Goal: Task Accomplishment & Management: Manage account settings

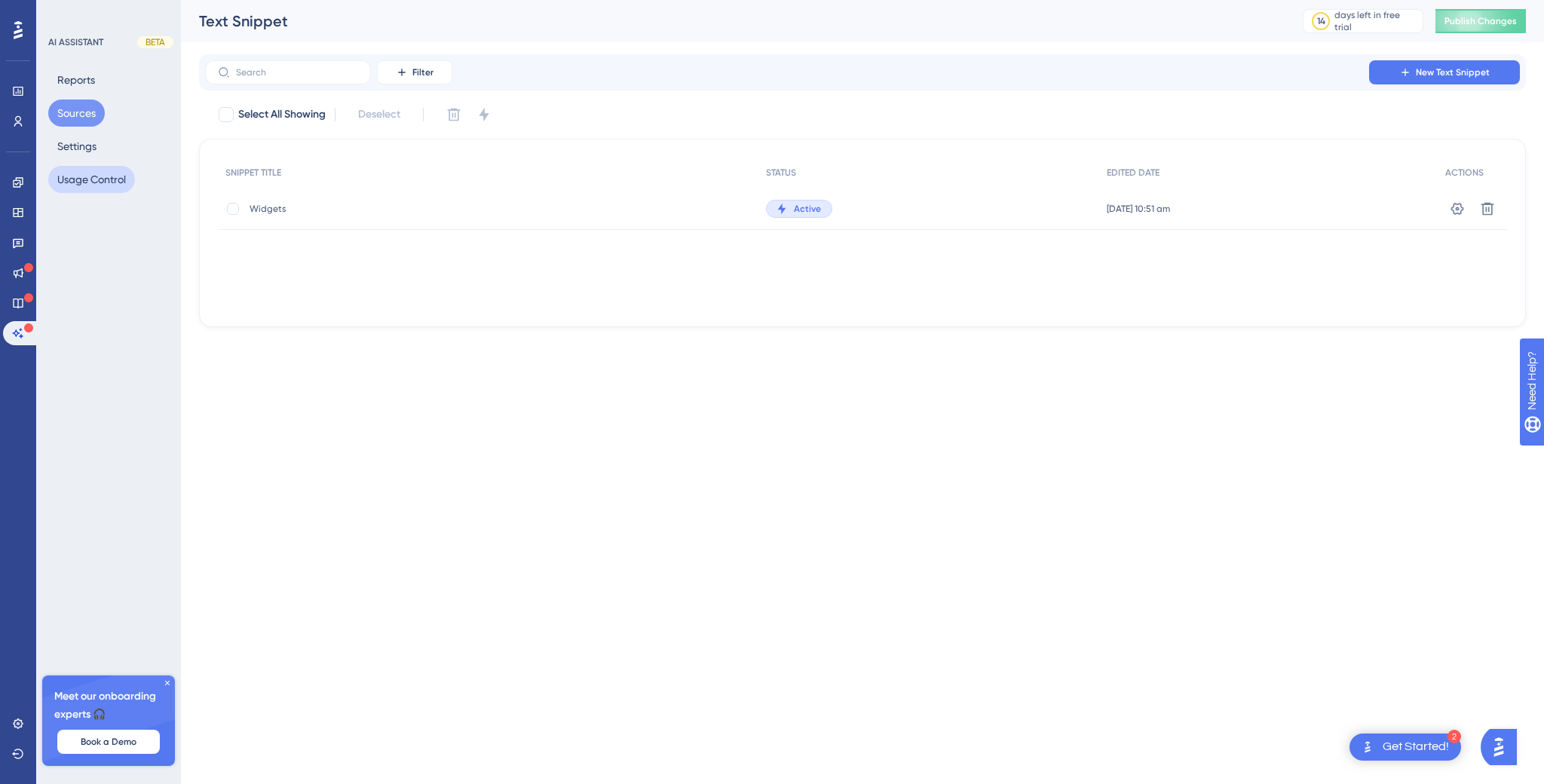
click at [96, 179] on button "Usage Control" at bounding box center [91, 179] width 87 height 27
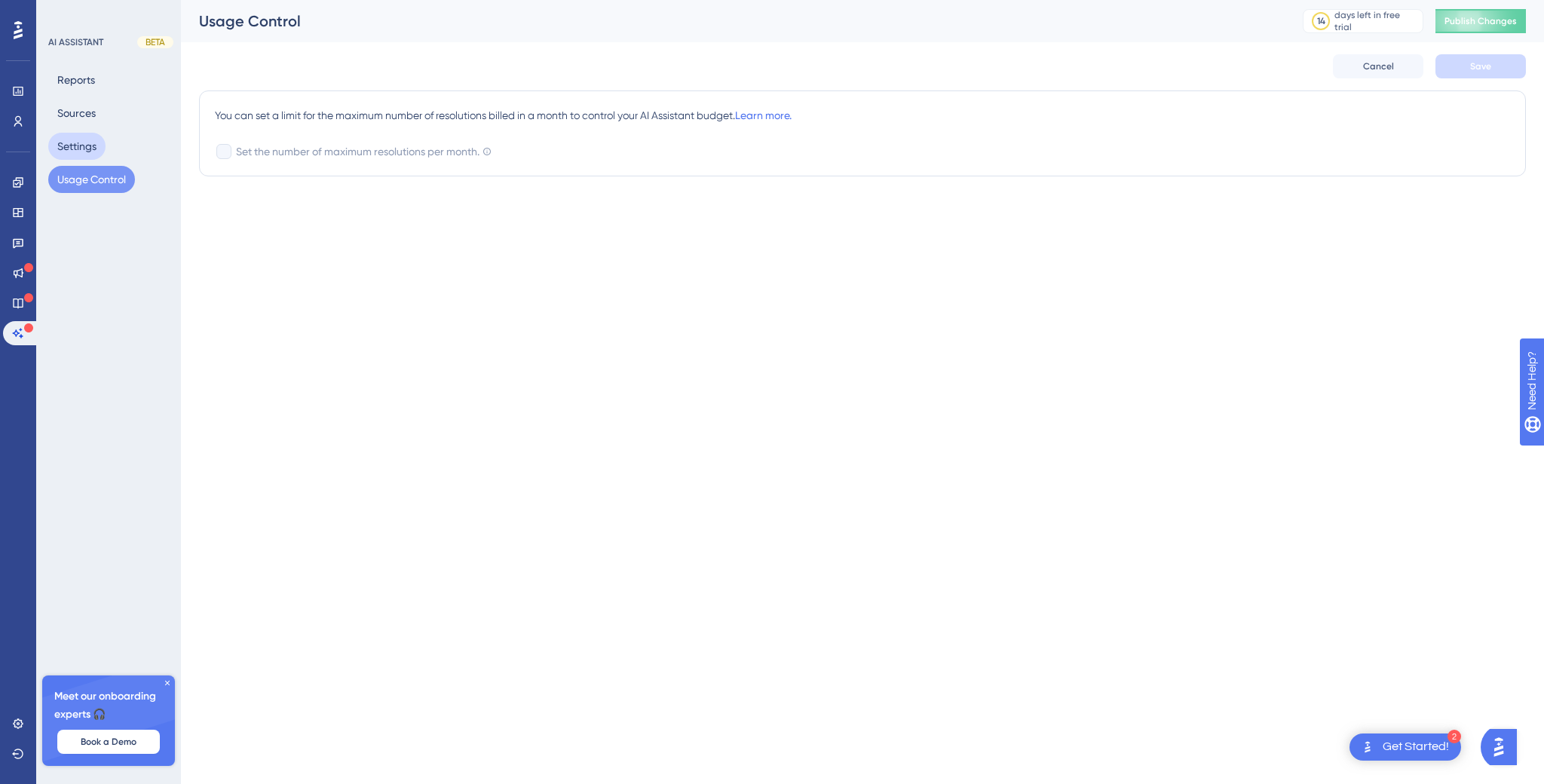
click at [82, 140] on button "Settings" at bounding box center [76, 146] width 57 height 27
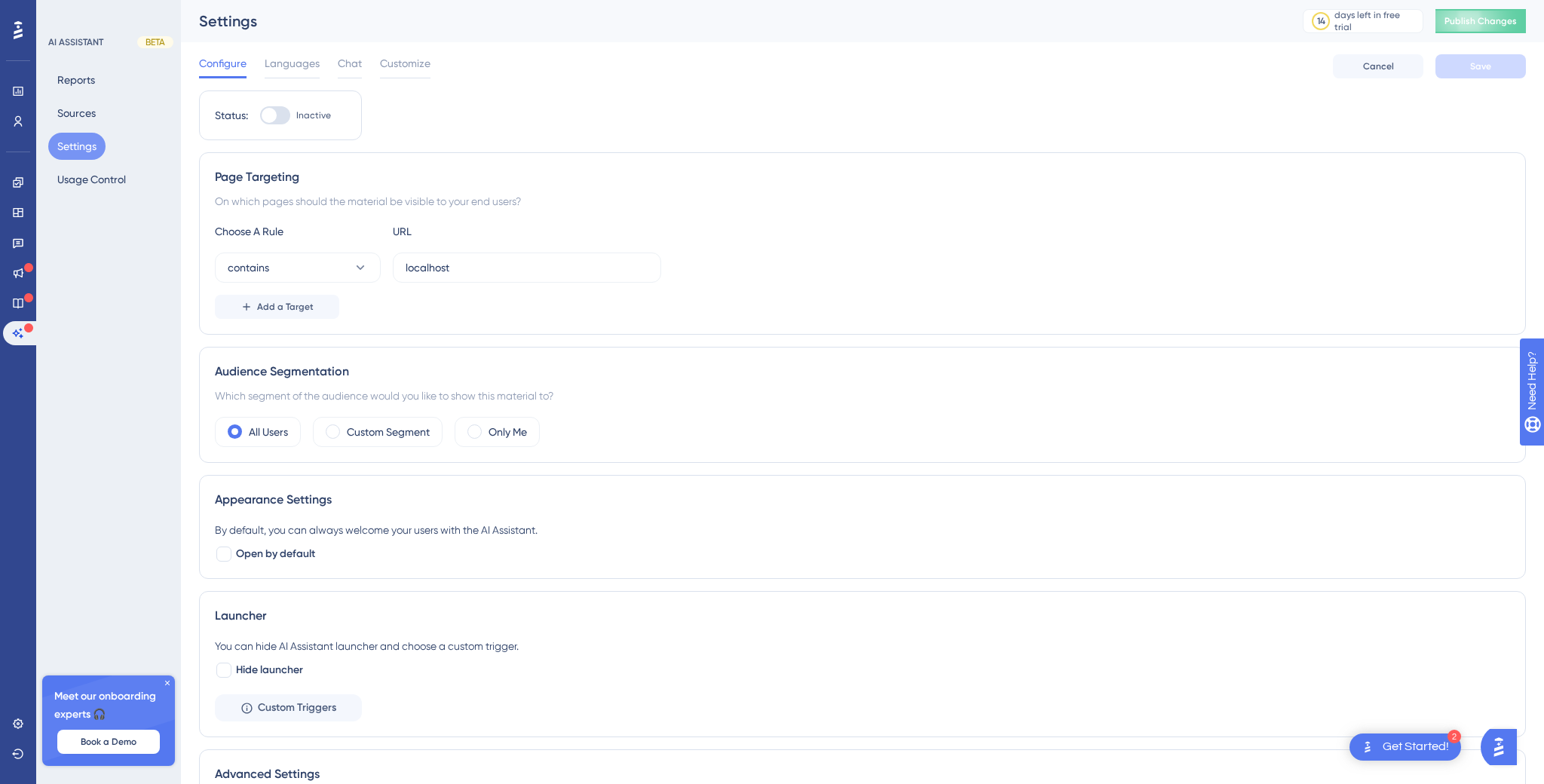
click at [280, 112] on div at bounding box center [276, 115] width 30 height 18
click at [260, 116] on input "Inactive" at bounding box center [260, 116] width 1 height 1
checkbox input "true"
click at [1471, 52] on div "Configure Languages Chat Customize Cancel Save" at bounding box center [862, 66] width 1327 height 48
click at [1475, 67] on span "Save" at bounding box center [1480, 66] width 21 height 12
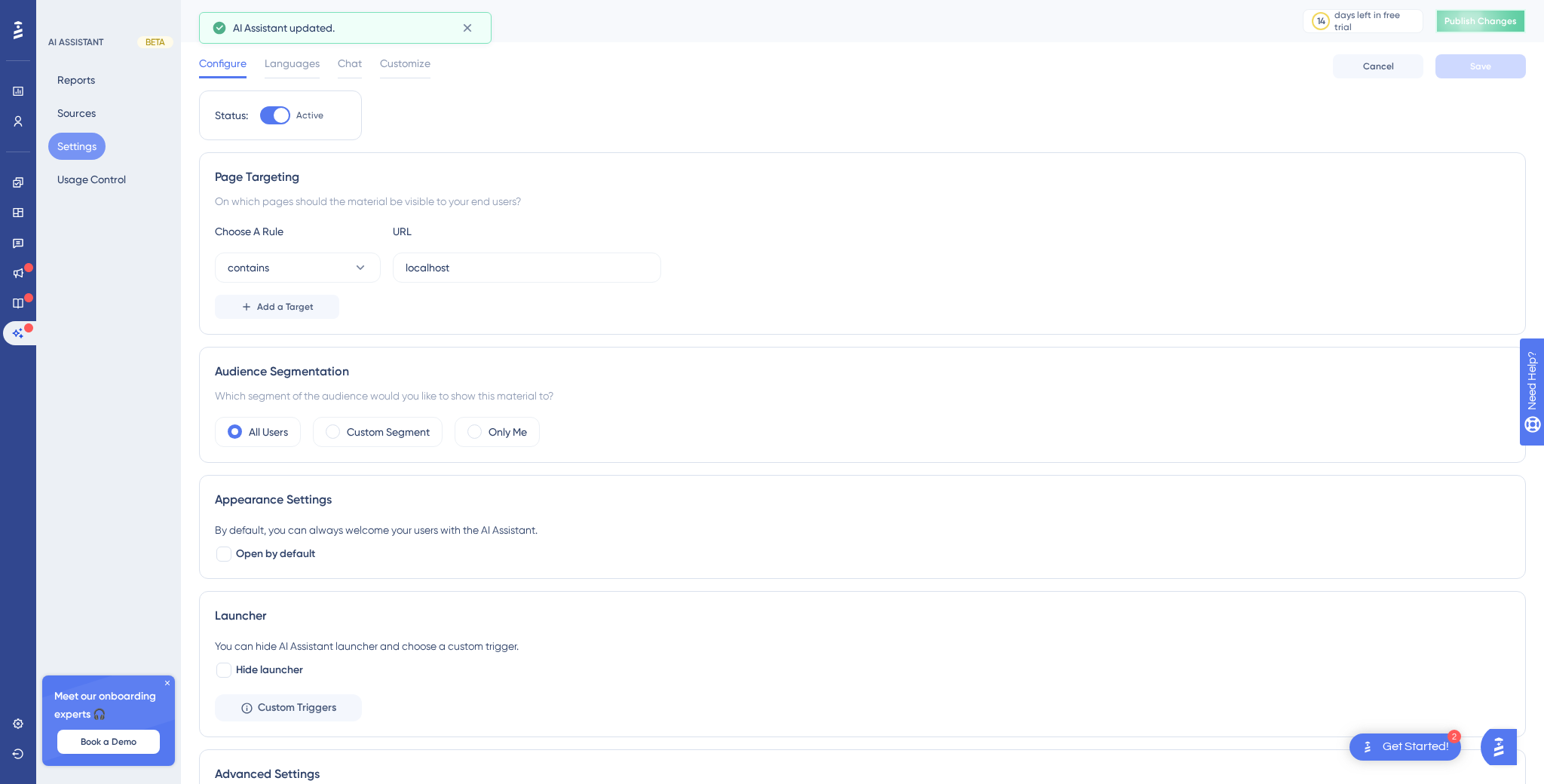
click at [1489, 21] on span "Publish Changes" at bounding box center [1480, 21] width 72 height 12
click at [79, 86] on button "Reports" at bounding box center [75, 80] width 55 height 27
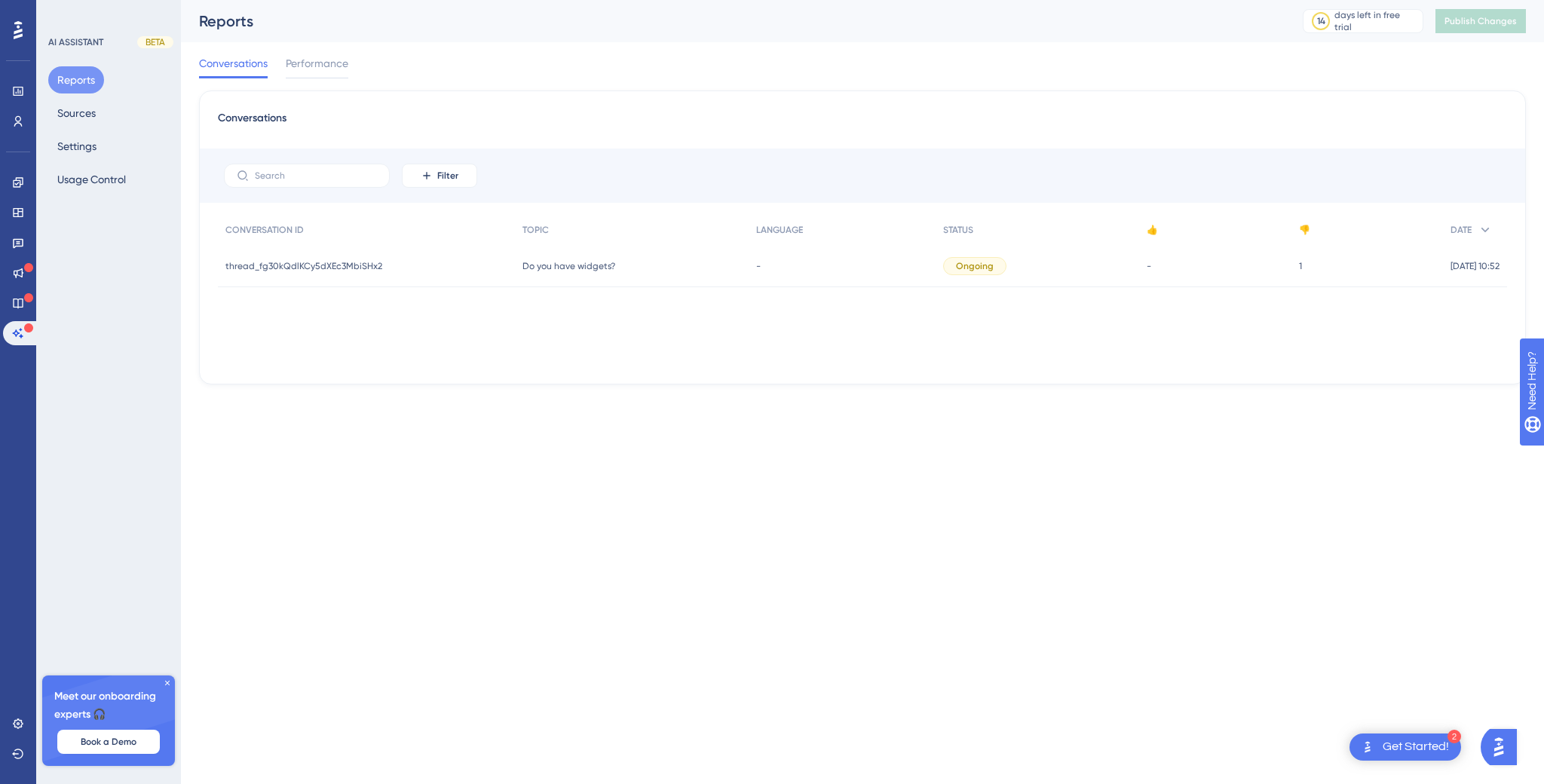
click at [500, 261] on div "thread_fg30kQdlKCy5dXEc3MbiSHx2 thread_fg30kQdlKCy5dXEc3MbiSHx2" at bounding box center [367, 266] width 297 height 42
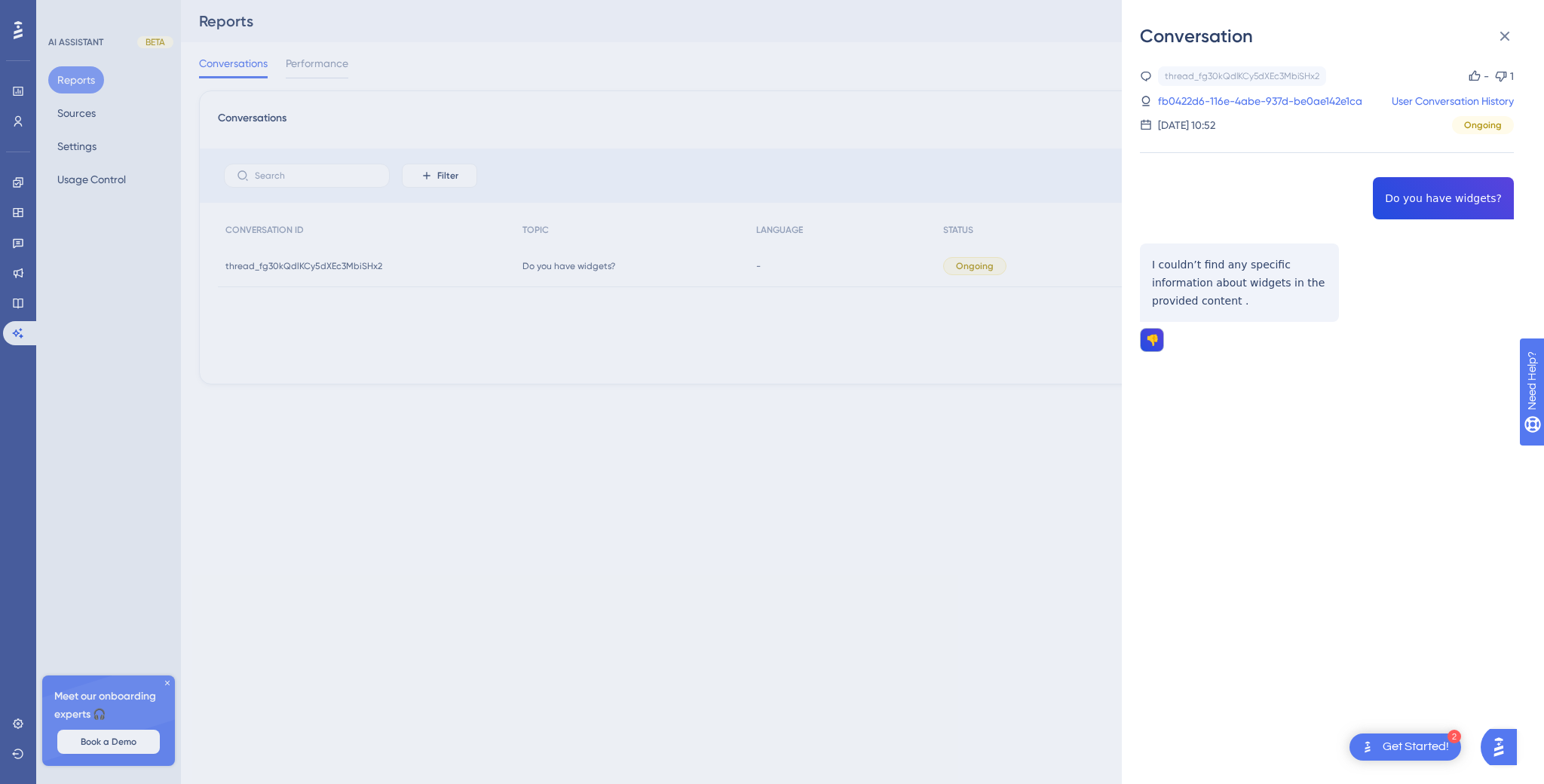
click at [786, 269] on div "Conversation thread_fg30kQdlKCy5dXEc3MbiSHx2 Copy - 1 fb0422d6-116e-4abe-937d-b…" at bounding box center [772, 392] width 1544 height 784
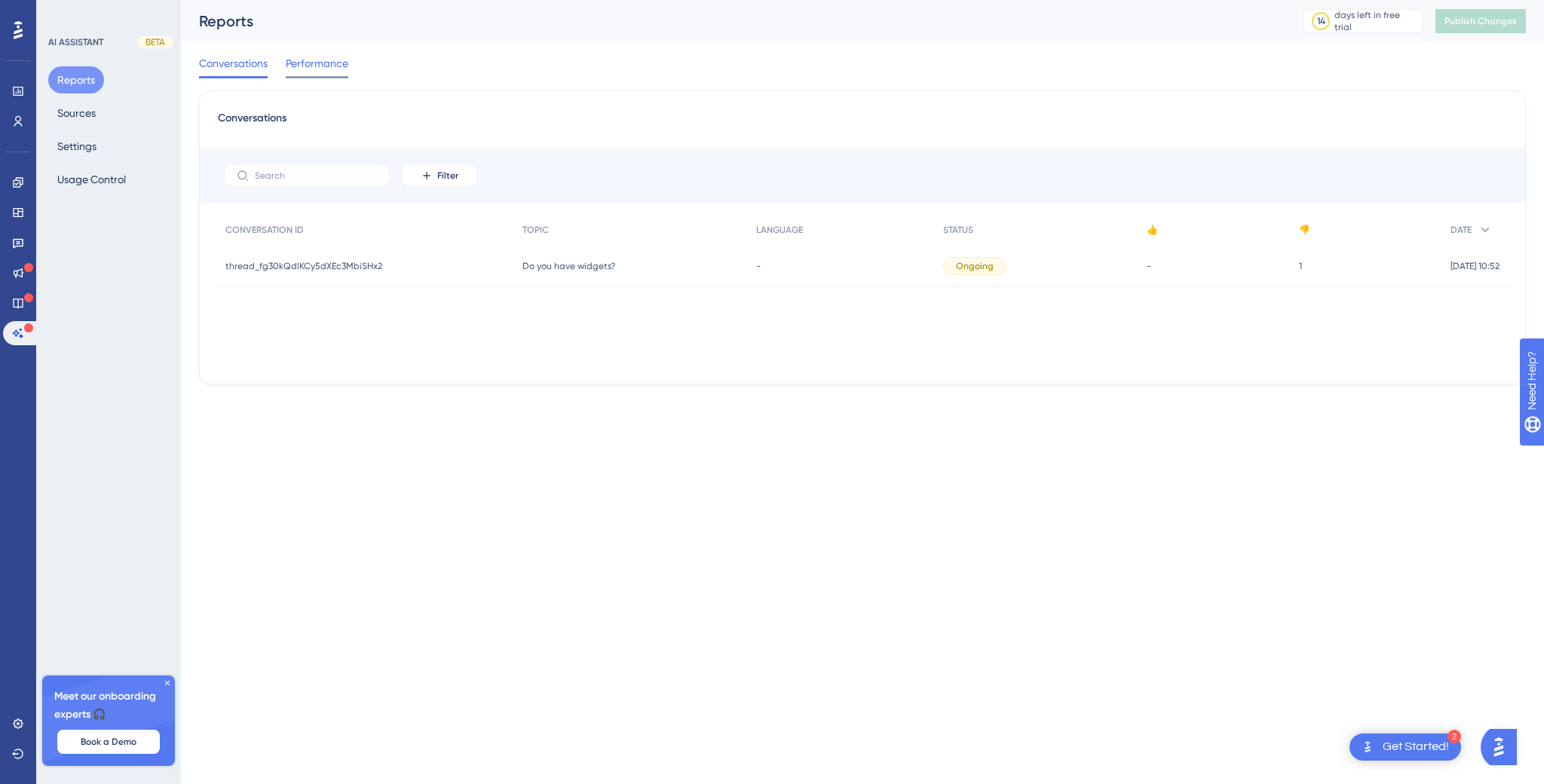
click at [337, 72] on div "Performance" at bounding box center [317, 67] width 63 height 24
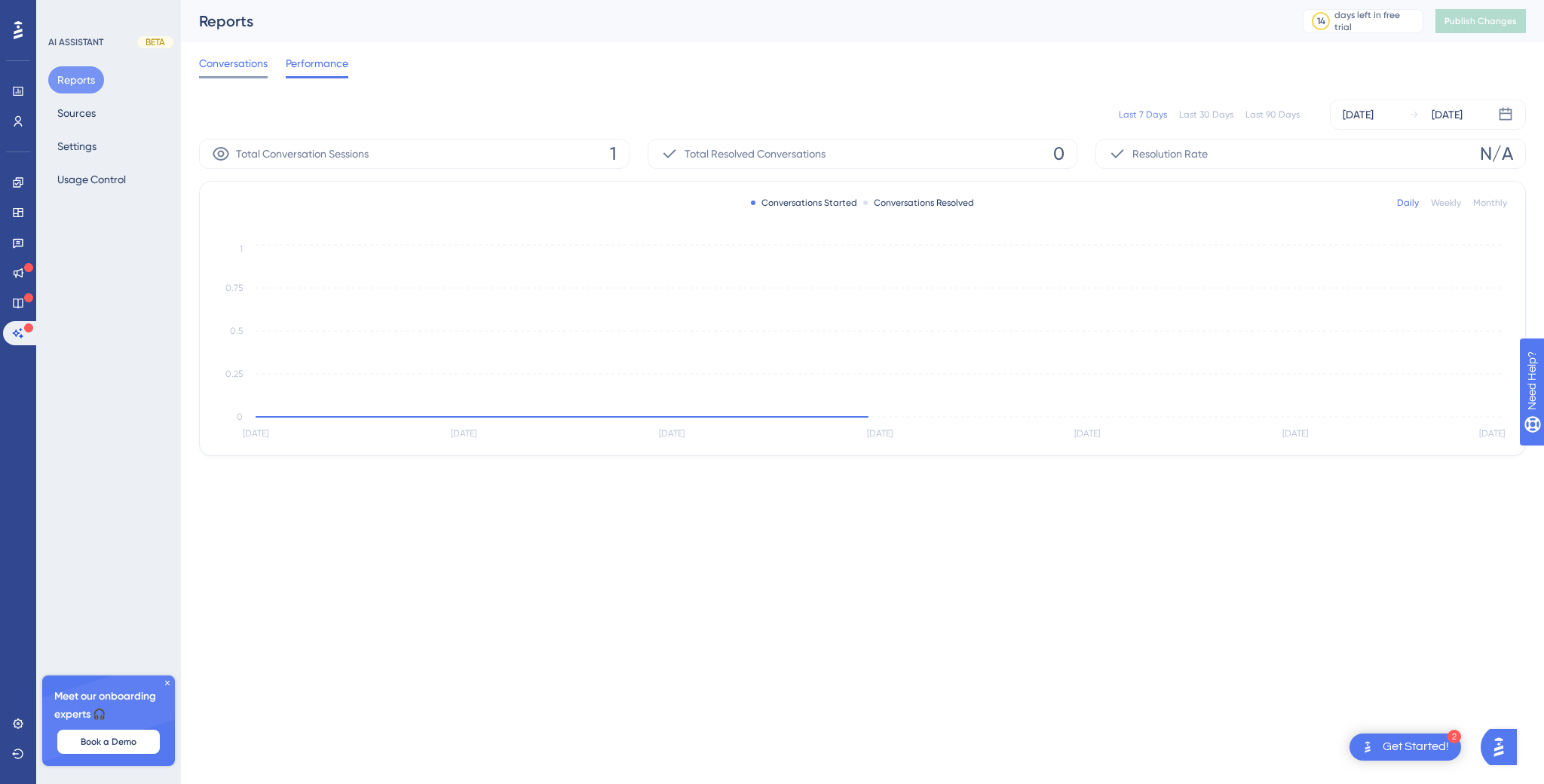
click at [248, 58] on span "Conversations" at bounding box center [233, 63] width 69 height 18
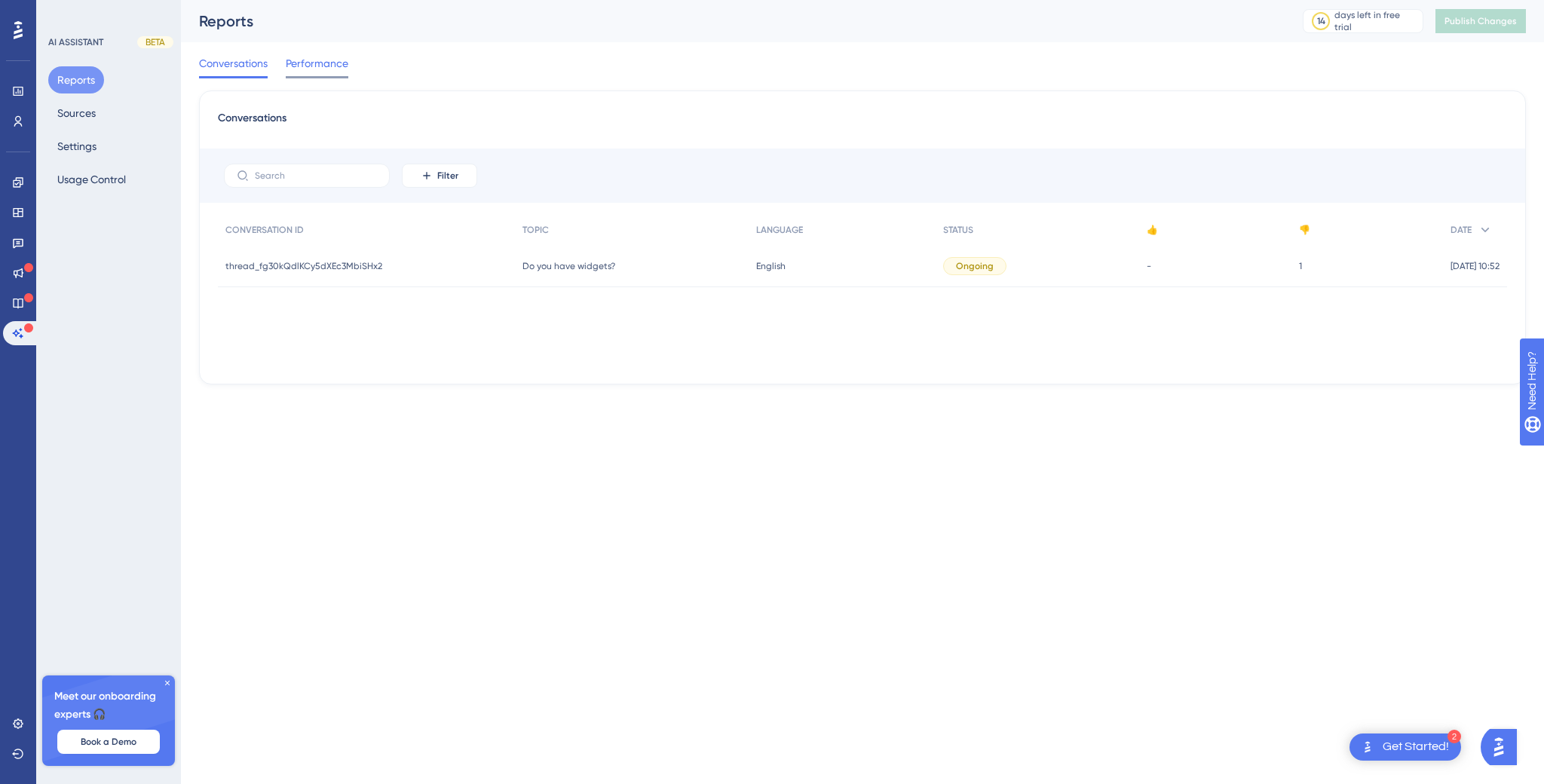
click at [313, 67] on span "Performance" at bounding box center [317, 63] width 63 height 18
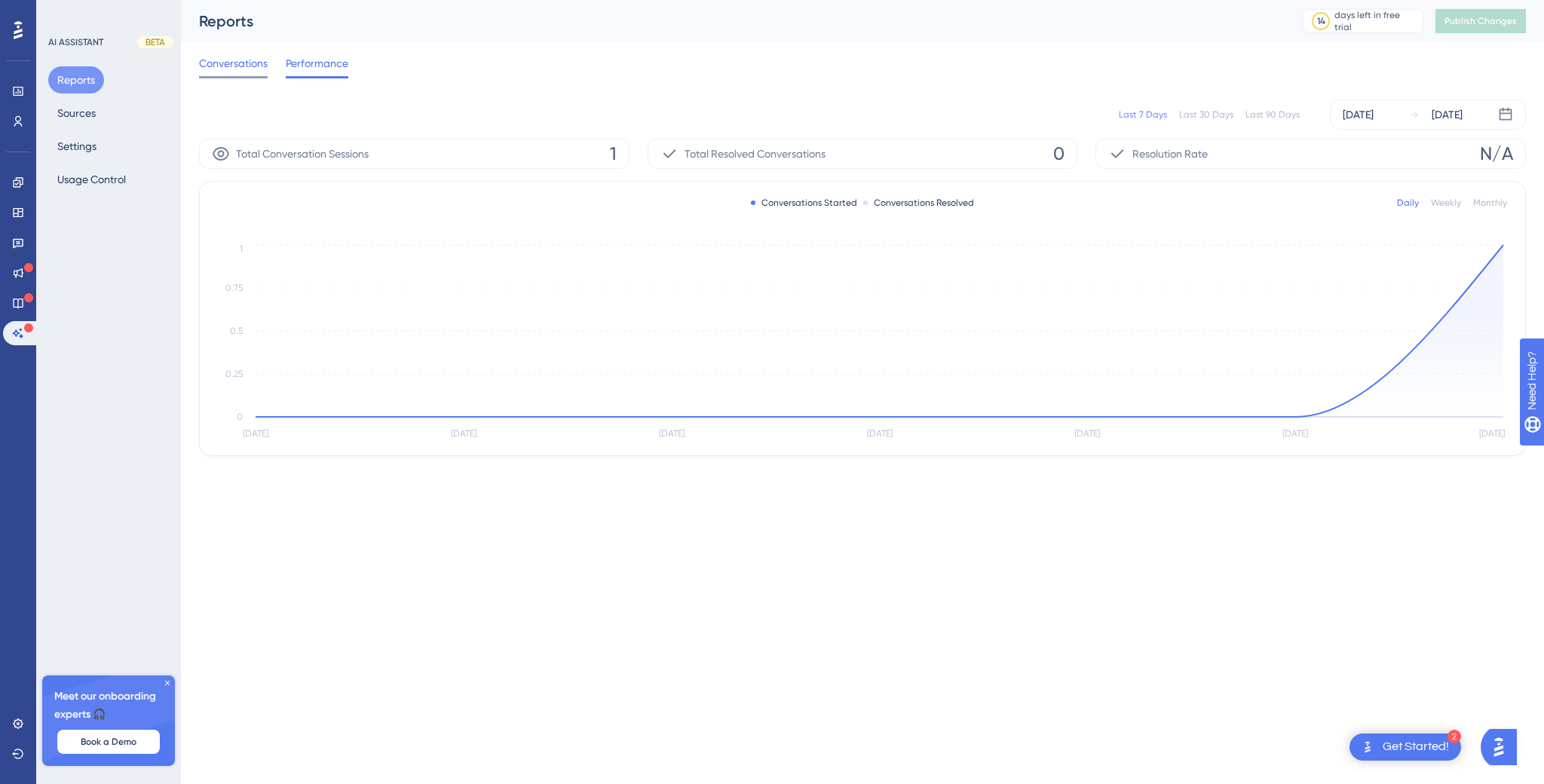
click at [228, 64] on span "Conversations" at bounding box center [233, 63] width 69 height 18
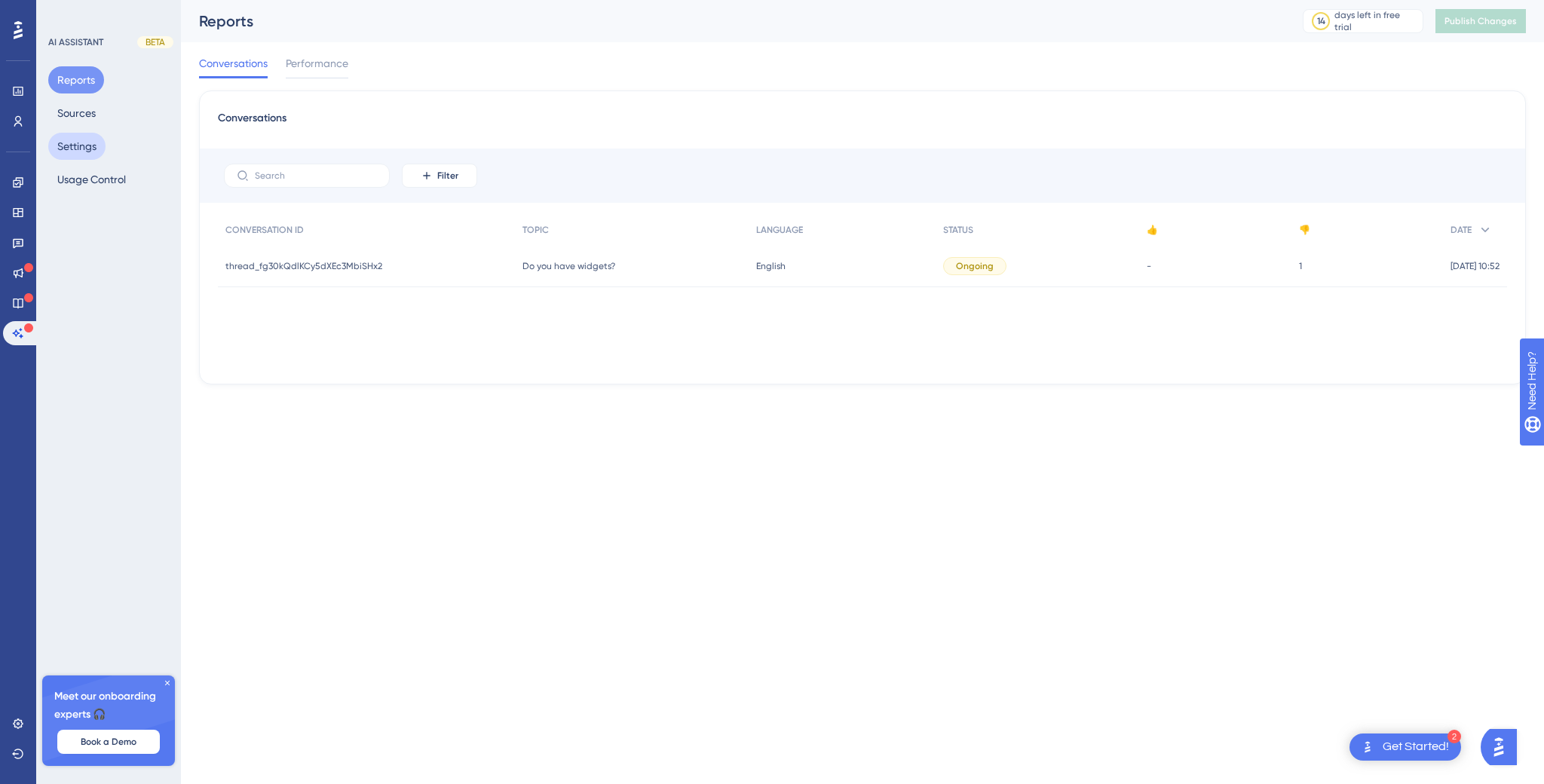
click at [77, 141] on button "Settings" at bounding box center [76, 146] width 57 height 27
